Goal: Task Accomplishment & Management: Use online tool/utility

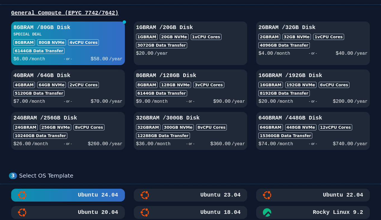
scroll to position [224, 0]
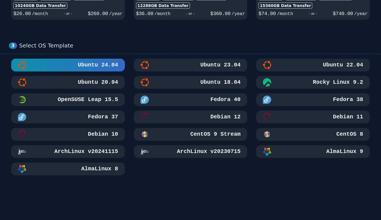
click at [112, 125] on div "Ubuntu 24.04 Ubuntu 23.04 Ubuntu 22.04 Ubuntu 20.04 Ubuntu 18.04 Rocky Linux 9.…" at bounding box center [190, 117] width 363 height 117
click at [194, 85] on div "Ubuntu 18.04" at bounding box center [190, 82] width 100 height 8
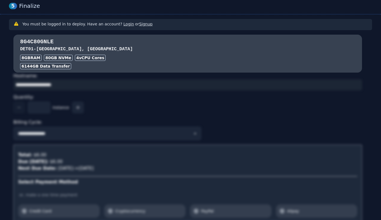
scroll to position [458, 0]
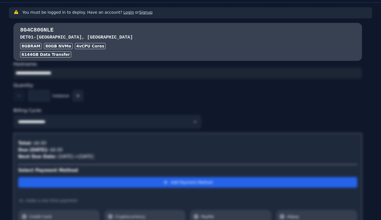
click at [122, 9] on h3 "You must be logged in to deploy. Have an account? Login or Signup" at bounding box center [87, 12] width 130 height 6
click at [123, 14] on link "Login" at bounding box center [128, 12] width 11 height 4
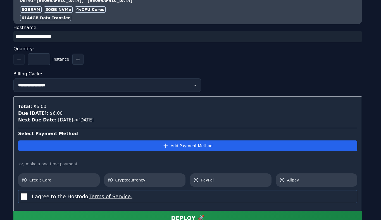
scroll to position [583, 0]
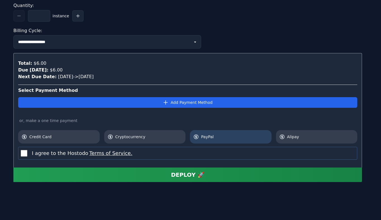
click at [203, 134] on span "PayPal" at bounding box center [234, 137] width 67 height 6
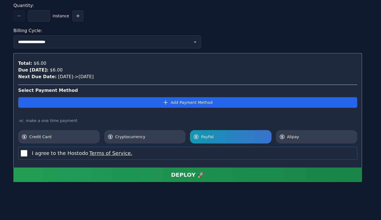
click at [138, 174] on button "DEPLOY 🚀" at bounding box center [187, 175] width 348 height 15
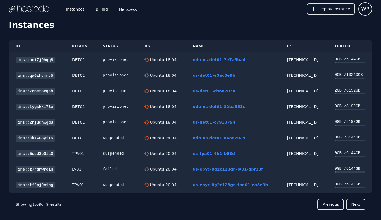
click at [100, 9] on link "Billing" at bounding box center [102, 9] width 14 height 18
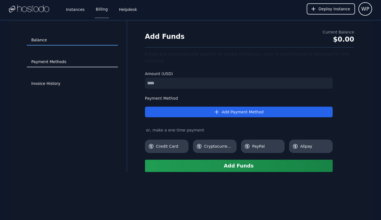
click at [70, 62] on link "Payment Methods" at bounding box center [72, 62] width 91 height 11
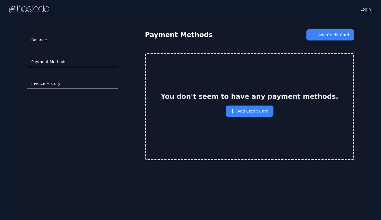
click at [61, 85] on link "Invoice History" at bounding box center [72, 83] width 91 height 11
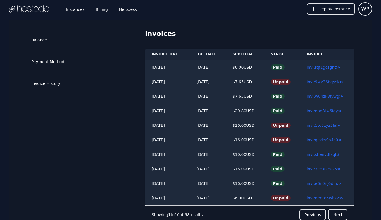
click at [208, 54] on th "Due Date" at bounding box center [208, 54] width 36 height 11
click at [327, 82] on link "inv::9wv36bqysk ≫" at bounding box center [325, 82] width 37 height 4
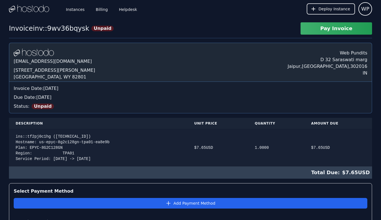
click at [77, 134] on div "ins::tf2pj0c1hg (66.187.6.114) Hostname: us-epyc-8g2c128gn-tpa01-ea8e9b Plan: E…" at bounding box center [98, 148] width 165 height 28
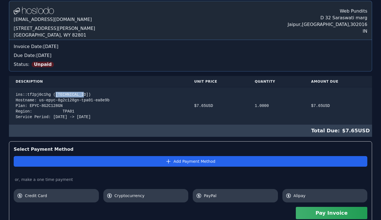
scroll to position [54, 0]
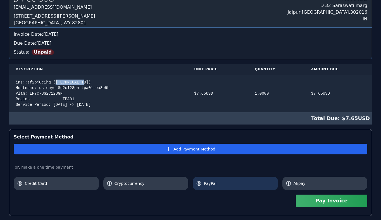
click at [218, 180] on link "PayPal" at bounding box center [235, 183] width 85 height 13
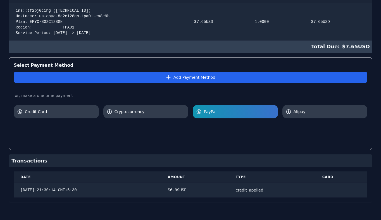
scroll to position [0, 0]
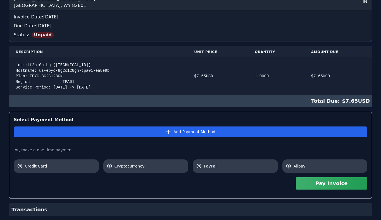
scroll to position [91, 0]
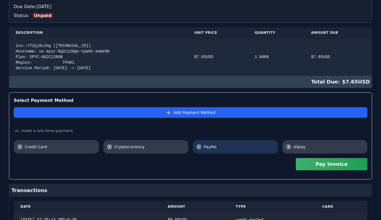
click at [211, 147] on span "PayPal" at bounding box center [239, 147] width 71 height 6
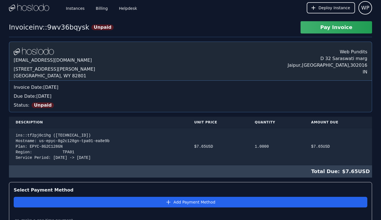
scroll to position [0, 0]
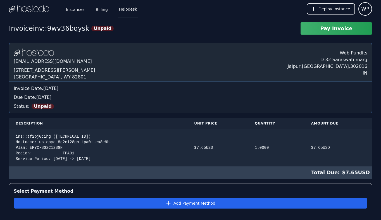
click at [124, 11] on link "Helpdesk" at bounding box center [128, 9] width 20 height 18
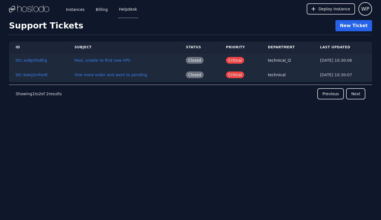
click at [347, 27] on button "New Ticket" at bounding box center [353, 25] width 37 height 11
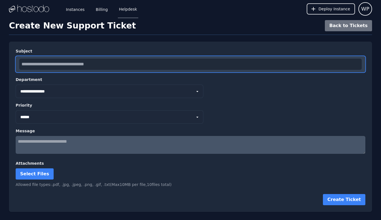
click at [81, 63] on input "text" at bounding box center [190, 64] width 342 height 11
type input "**********"
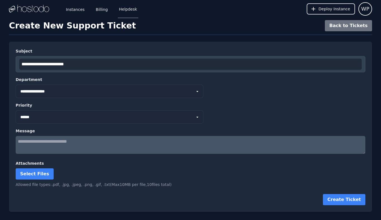
click at [52, 92] on select "**********" at bounding box center [110, 91] width 188 height 13
select select "*"
click at [40, 118] on select "*** ****** **** ********" at bounding box center [110, 116] width 188 height 13
select select "********"
click at [41, 140] on textarea at bounding box center [191, 145] width 350 height 18
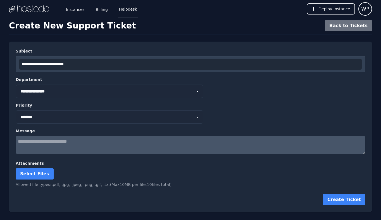
paste textarea "**********"
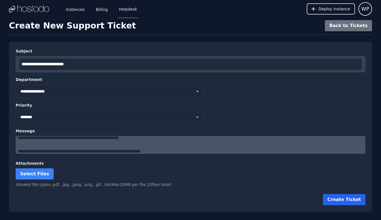
type textarea "**********"
click at [350, 199] on button "Create Ticket" at bounding box center [344, 199] width 42 height 11
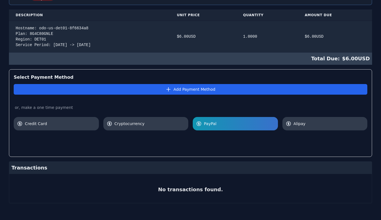
scroll to position [124, 0]
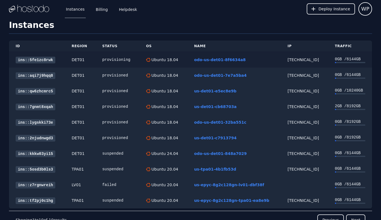
click at [290, 58] on div "[TECHNICAL_ID]" at bounding box center [305, 60] width 34 height 6
copy div "[TECHNICAL_ID]"
click at [50, 58] on link "ins::5fe1zc8rwk" at bounding box center [36, 60] width 40 height 7
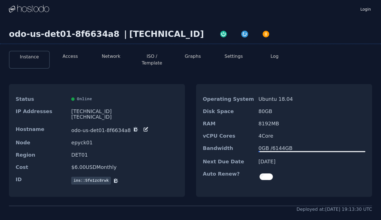
click at [68, 60] on li "Access" at bounding box center [70, 60] width 41 height 18
click at [73, 54] on button "Access" at bounding box center [70, 56] width 15 height 7
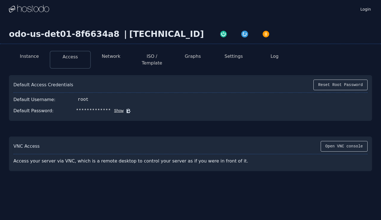
click at [126, 109] on icon at bounding box center [128, 111] width 4 height 4
